Goal: Task Accomplishment & Management: Complete application form

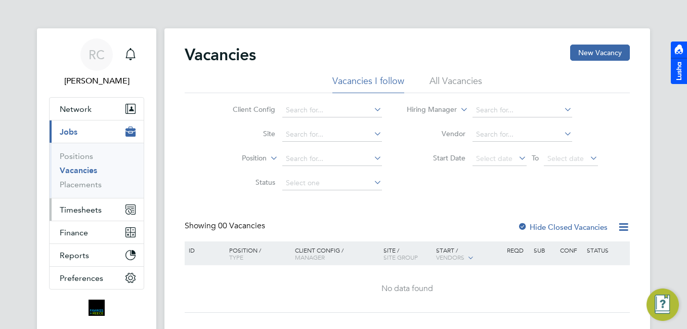
click at [95, 207] on span "Timesheets" at bounding box center [81, 210] width 42 height 10
click at [30, 207] on div "RC [PERSON_NAME] Notifications Applications: Network Team Members Businesses Si…" at bounding box center [343, 188] width 687 height 377
drag, startPoint x: 56, startPoint y: 206, endPoint x: 73, endPoint y: 208, distance: 17.8
click at [56, 206] on button "Timesheets" at bounding box center [97, 209] width 94 height 22
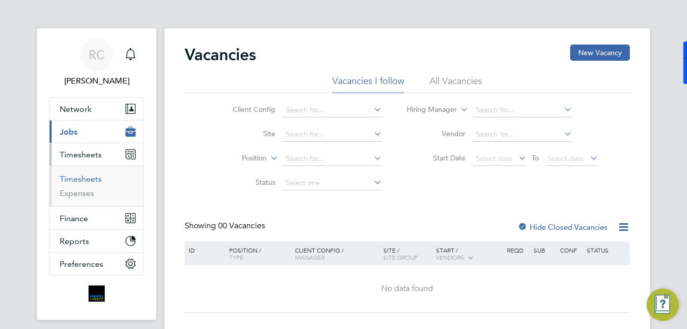
click at [87, 178] on link "Timesheets" at bounding box center [81, 179] width 42 height 10
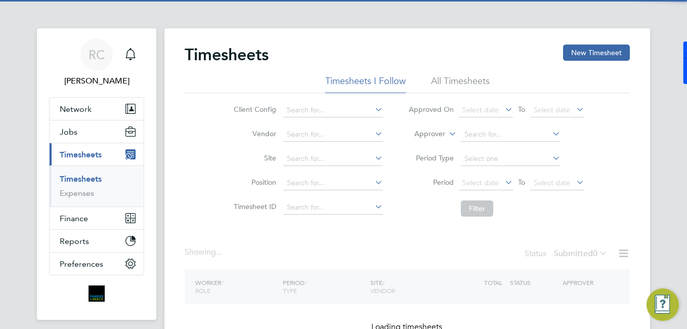
click at [576, 52] on button "New Timesheet" at bounding box center [596, 53] width 67 height 16
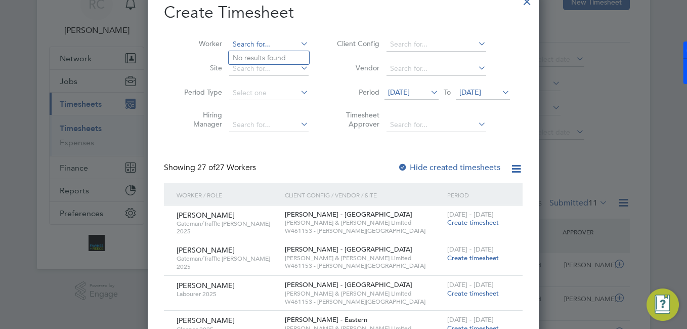
click at [268, 49] on input at bounding box center [268, 44] width 79 height 14
type input "louw"
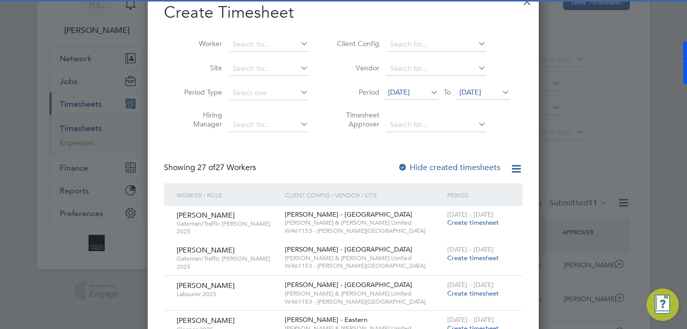
click at [436, 162] on label "Hide created timesheets" at bounding box center [449, 167] width 103 height 10
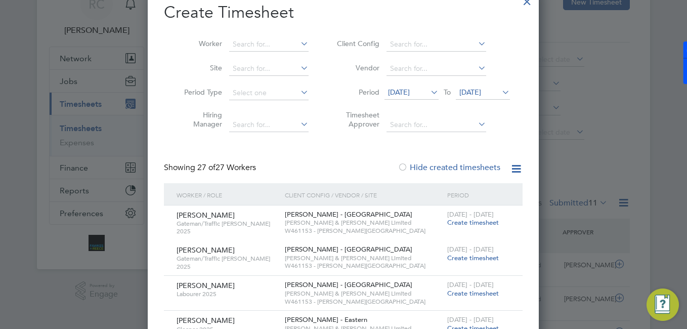
click at [410, 91] on span "20 Aug 2025" at bounding box center [399, 92] width 22 height 9
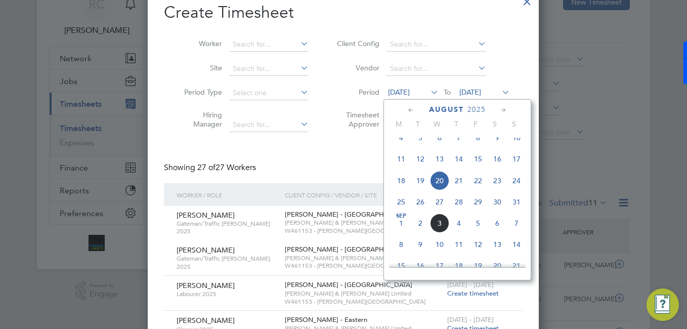
click at [399, 211] on span "25" at bounding box center [401, 201] width 19 height 19
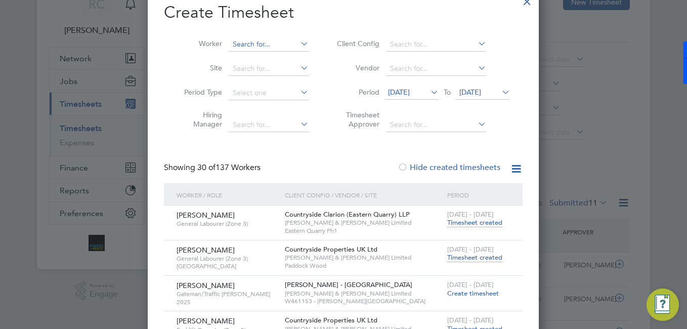
click at [277, 39] on input at bounding box center [268, 44] width 79 height 14
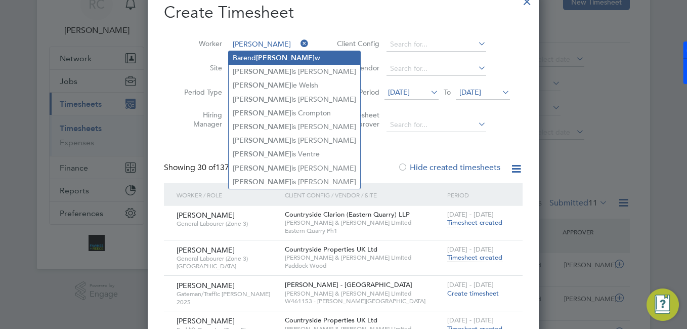
click at [289, 59] on li "Barend Lou w" at bounding box center [295, 58] width 132 height 14
type input "Barend Louw"
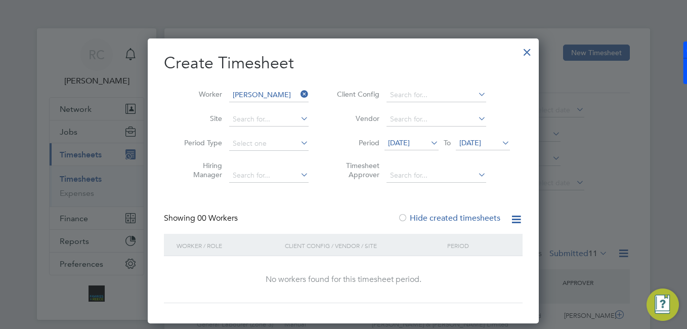
drag, startPoint x: 529, startPoint y: 51, endPoint x: 522, endPoint y: 62, distance: 13.2
click at [528, 52] on div at bounding box center [527, 49] width 18 height 18
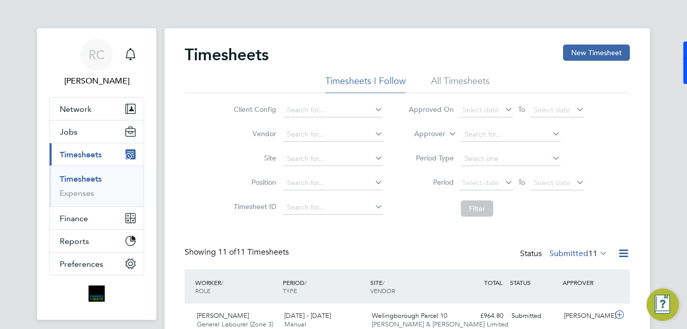
click at [93, 179] on link "Timesheets" at bounding box center [81, 179] width 42 height 10
click at [80, 124] on ul "Network Team Members Businesses Sites Workers Contacts Jobs Positions Vacancies…" at bounding box center [96, 186] width 95 height 178
click at [78, 139] on button "Jobs" at bounding box center [97, 131] width 94 height 22
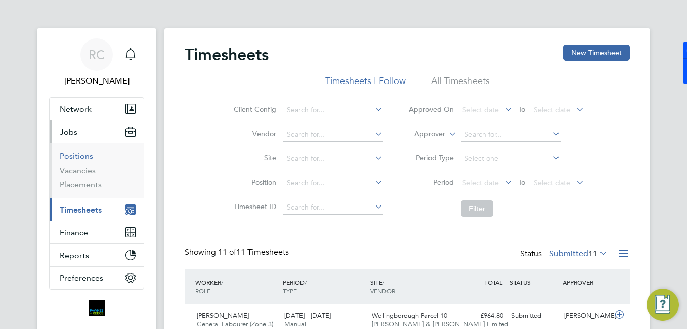
click at [89, 157] on link "Positions" at bounding box center [76, 156] width 33 height 10
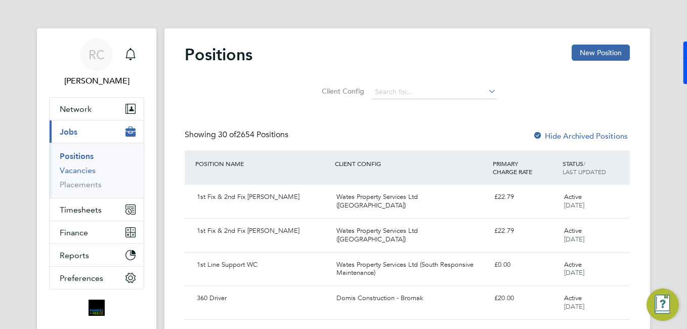
click at [78, 168] on link "Vacancies" at bounding box center [78, 170] width 36 height 10
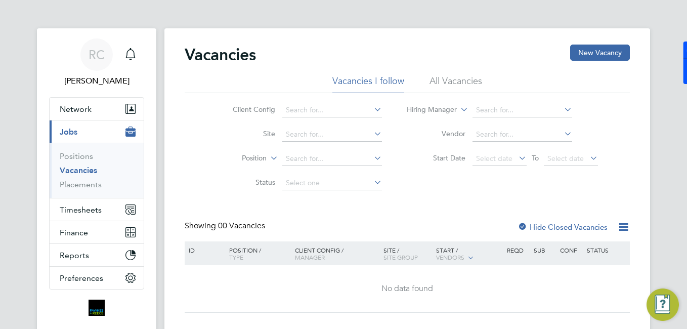
click at [391, 76] on li "Vacancies I follow" at bounding box center [368, 84] width 72 height 18
click at [444, 77] on li "All Vacancies" at bounding box center [456, 84] width 53 height 18
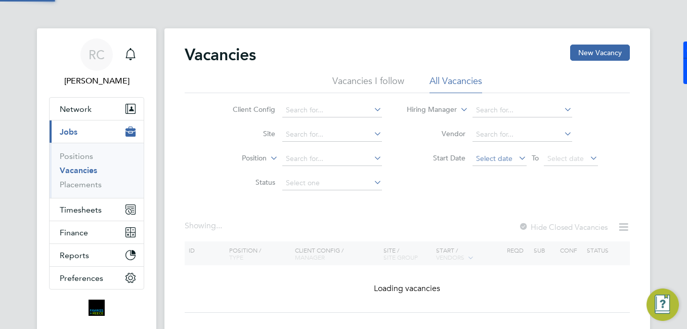
scroll to position [49, 0]
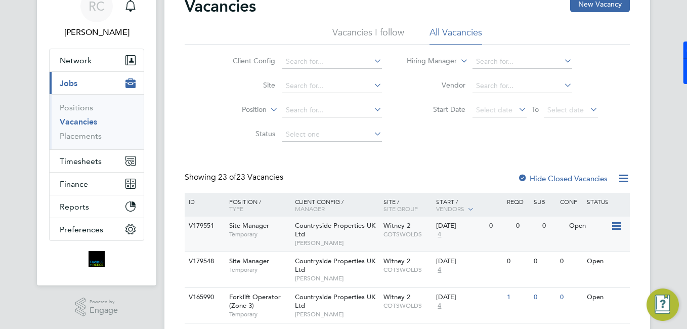
click at [369, 237] on div "Countryside Properties UK Ltd Gary Uzzell" at bounding box center [336, 234] width 89 height 35
click at [342, 307] on div "Countryside Properties UK Ltd Gary Uzzell" at bounding box center [336, 305] width 89 height 35
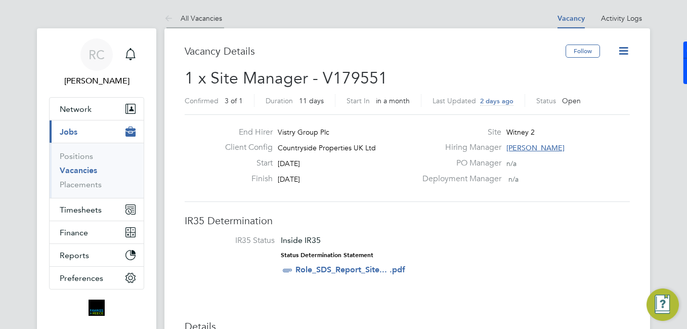
click at [175, 20] on icon at bounding box center [170, 19] width 13 height 13
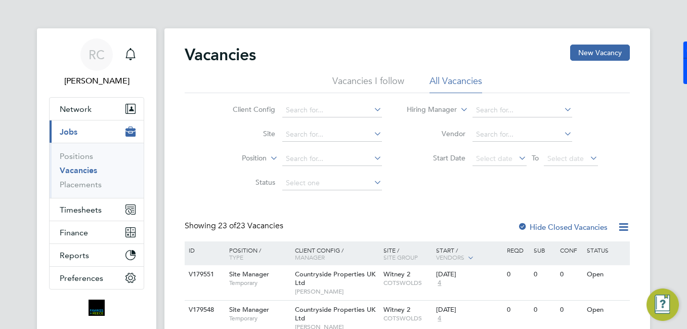
click at [379, 80] on li "Vacancies I follow" at bounding box center [368, 84] width 72 height 18
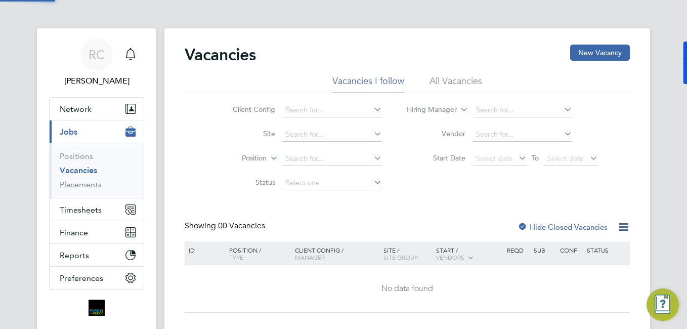
scroll to position [49, 0]
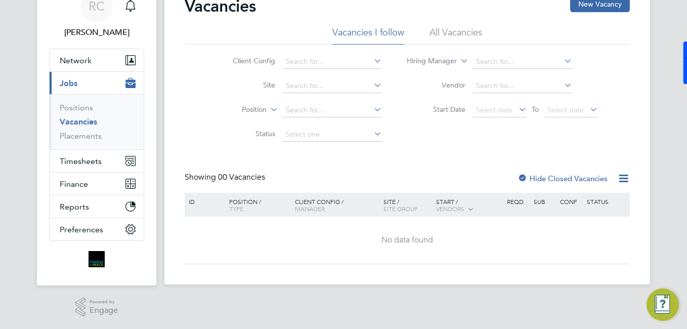
click at [439, 28] on li "All Vacancies" at bounding box center [456, 35] width 53 height 18
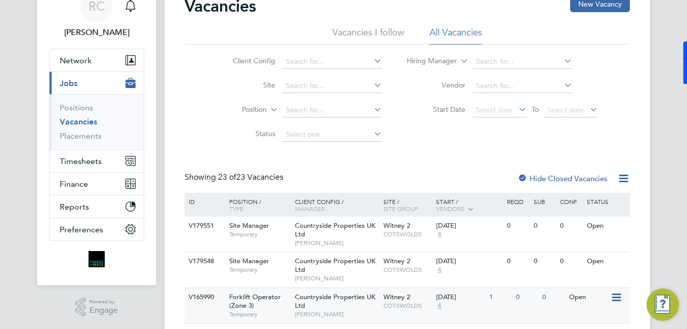
scroll to position [200, 0]
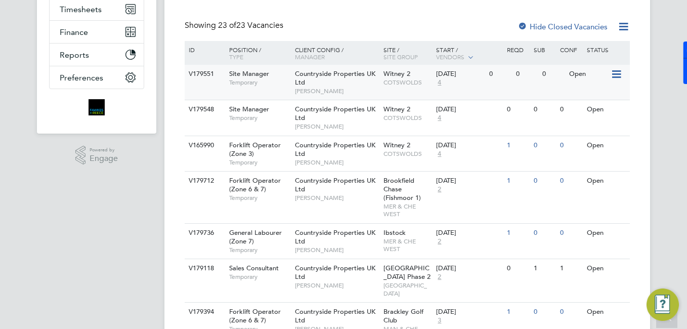
click at [321, 80] on div "Countryside Properties UK Ltd Gary Uzzell" at bounding box center [336, 82] width 89 height 35
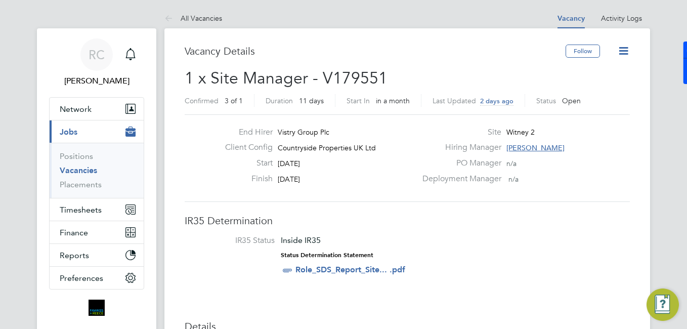
scroll to position [51, 0]
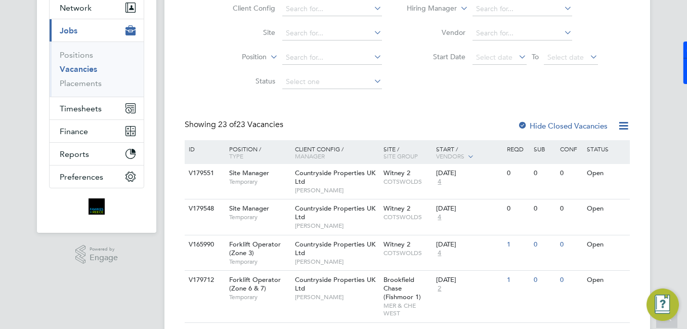
scroll to position [51, 0]
